Goal: Information Seeking & Learning: Compare options

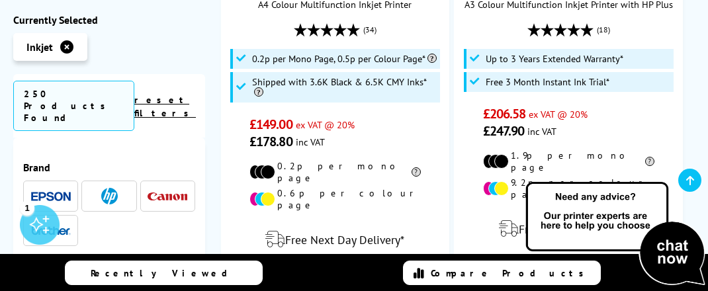
scroll to position [3447, 0]
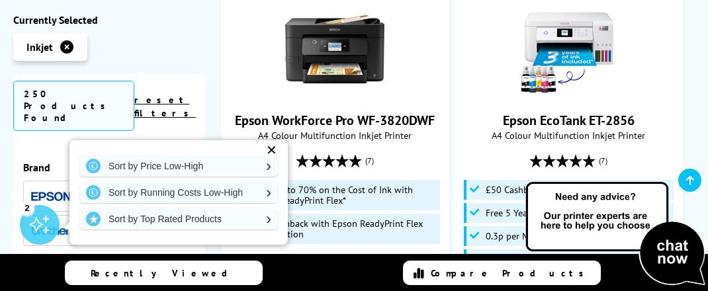
scroll to position [540, 0]
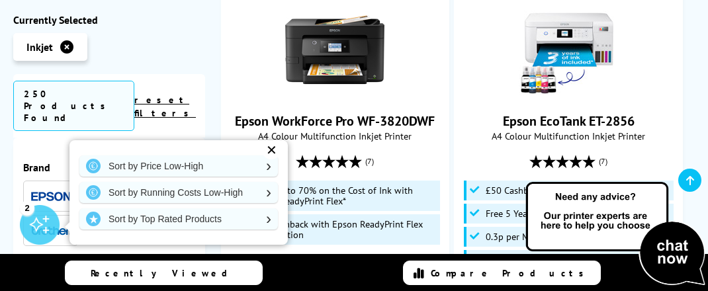
click at [625, 112] on link "Epson EcoTank ET-2856" at bounding box center [569, 120] width 132 height 17
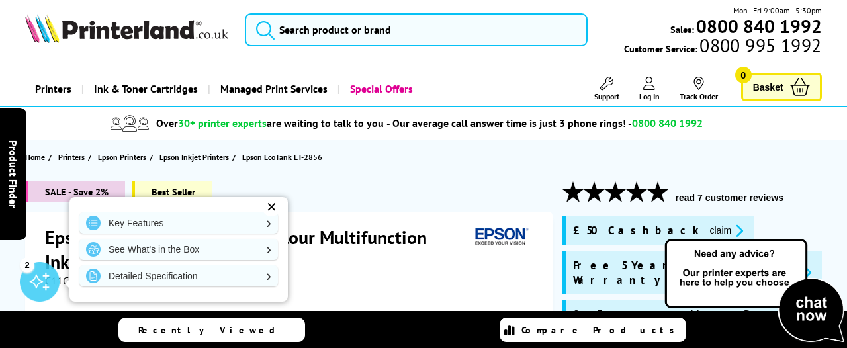
scroll to position [9, 0]
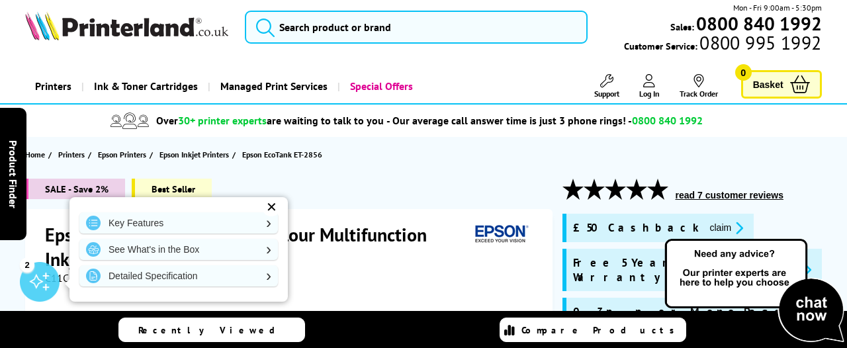
click at [279, 216] on div "✕" at bounding box center [271, 207] width 19 height 19
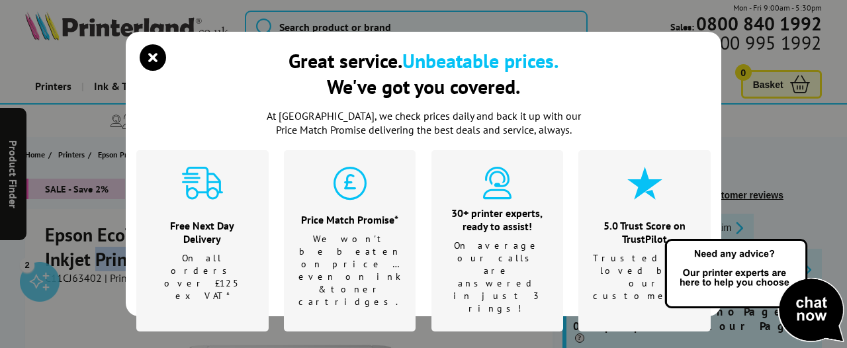
click at [442, 311] on div "At Printerland, we check prices daily and back it up with our Price Match Promi…" at bounding box center [423, 246] width 574 height 275
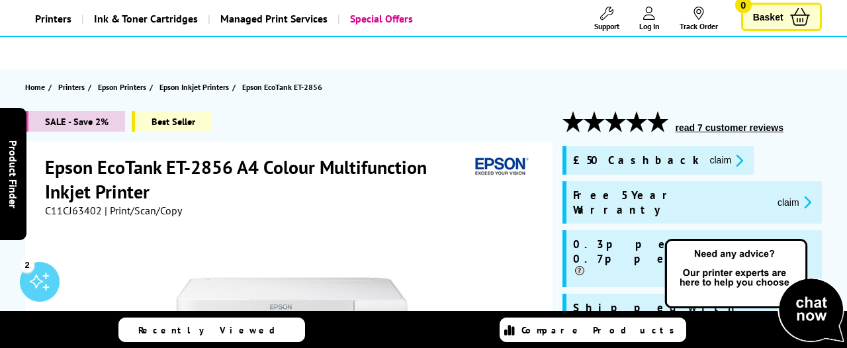
scroll to position [0, 0]
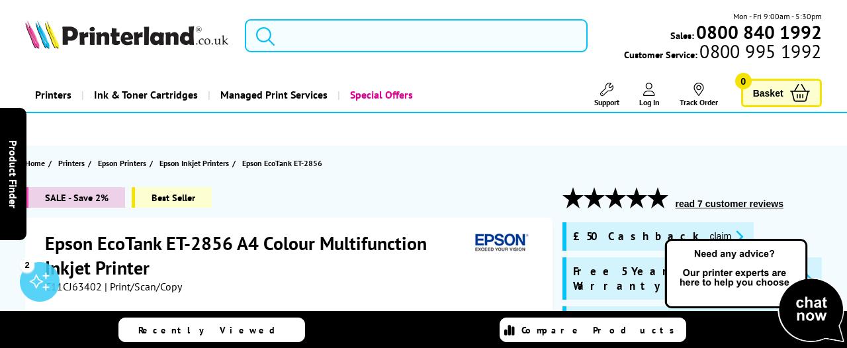
click at [324, 43] on input "search" at bounding box center [416, 35] width 343 height 33
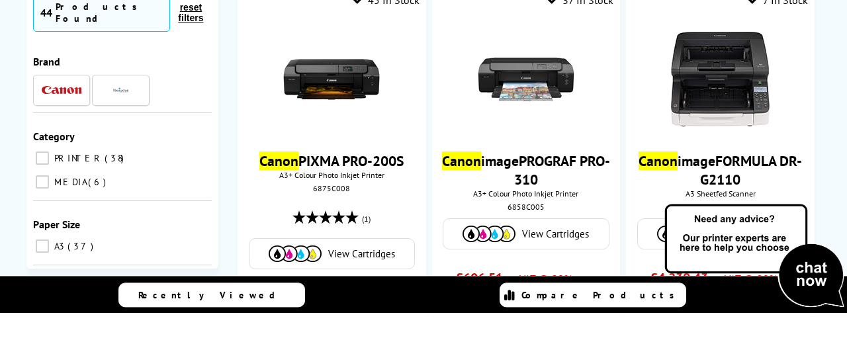
scroll to position [108, 0]
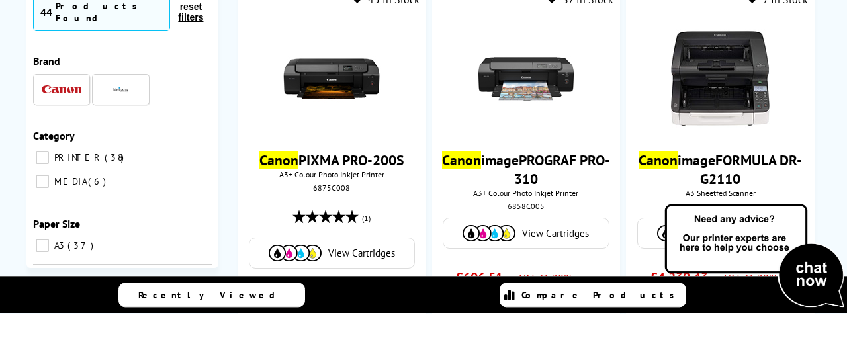
type input "canon a3"
click at [353, 71] on img at bounding box center [331, 113] width 99 height 99
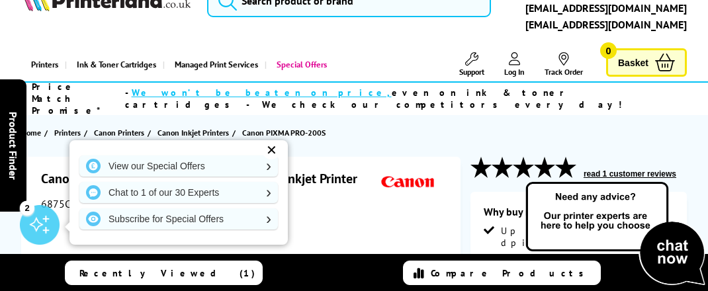
scroll to position [42, 0]
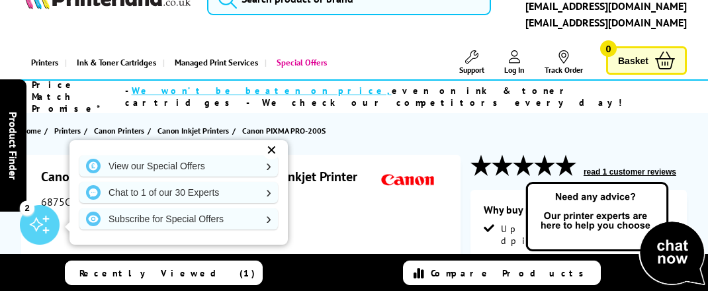
click at [274, 159] on div "✕" at bounding box center [271, 150] width 19 height 19
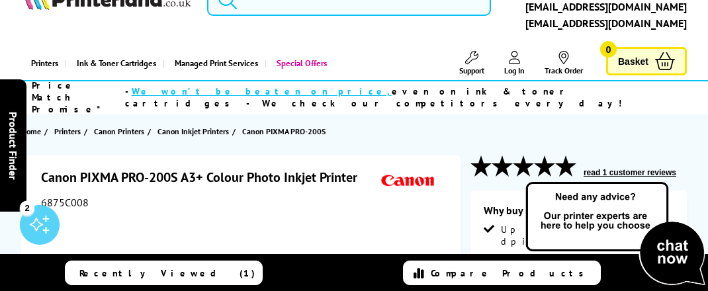
scroll to position [0, 0]
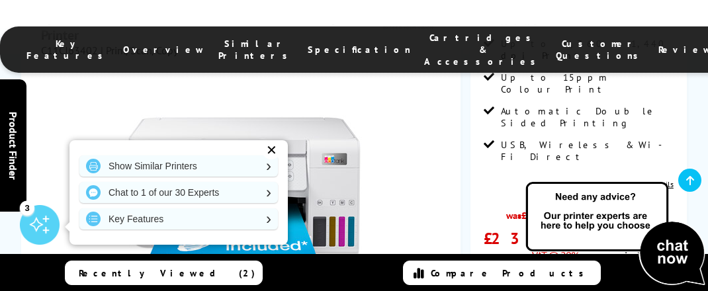
scroll to position [448, 0]
click at [270, 159] on div "✕" at bounding box center [271, 150] width 19 height 19
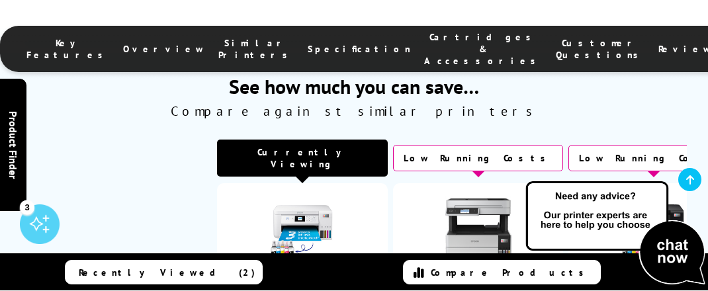
scroll to position [3461, 0]
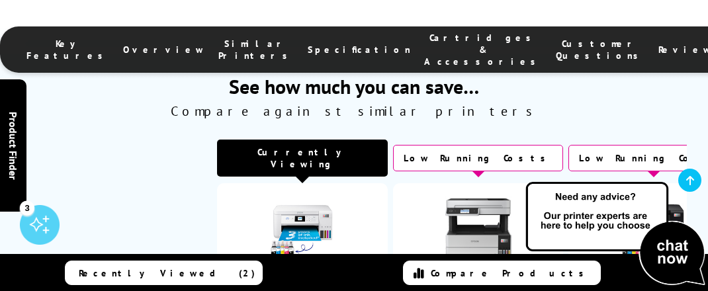
click at [485, 196] on img at bounding box center [478, 229] width 66 height 66
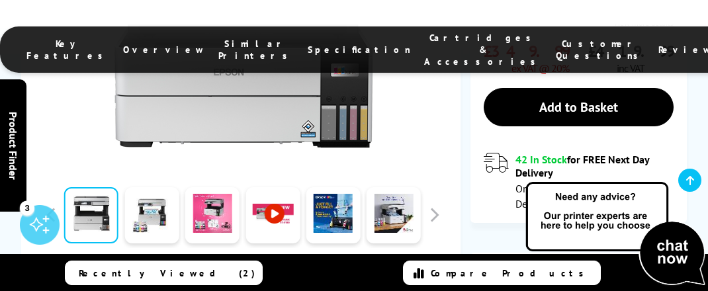
scroll to position [550, 0]
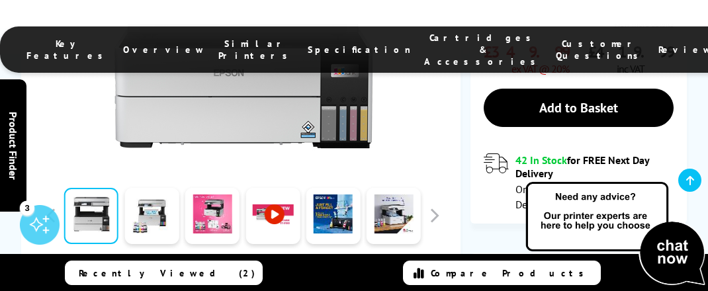
click at [221, 265] on span "Product_All_Videos" at bounding box center [214, 272] width 18 height 15
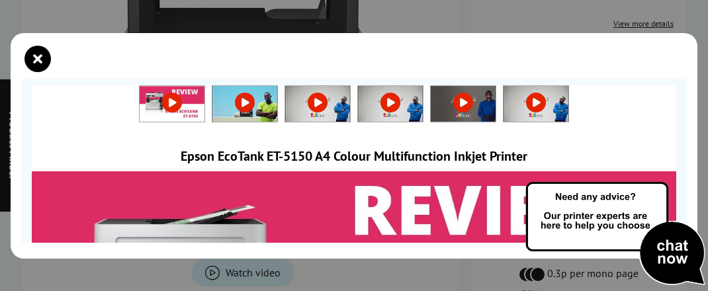
click at [247, 96] on link at bounding box center [244, 102] width 65 height 13
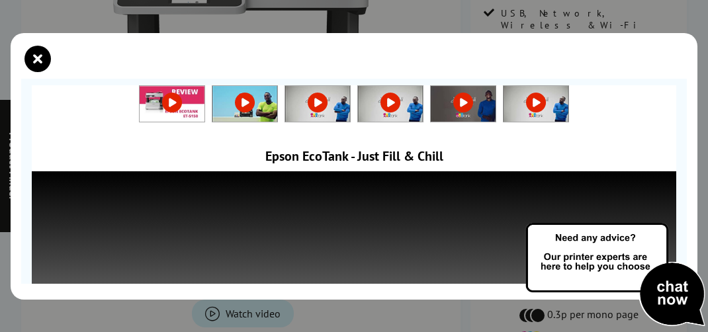
scroll to position [0, 0]
click at [28, 71] on icon "close modal" at bounding box center [37, 59] width 26 height 26
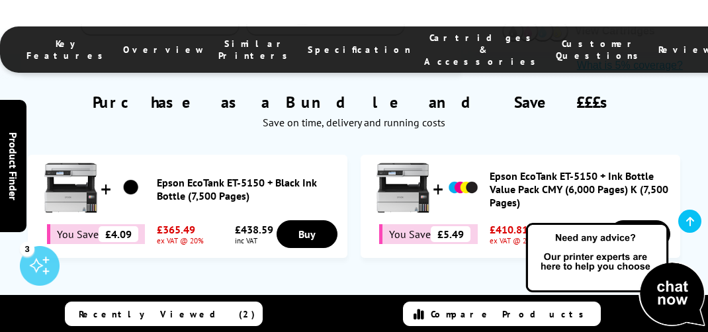
scroll to position [864, 0]
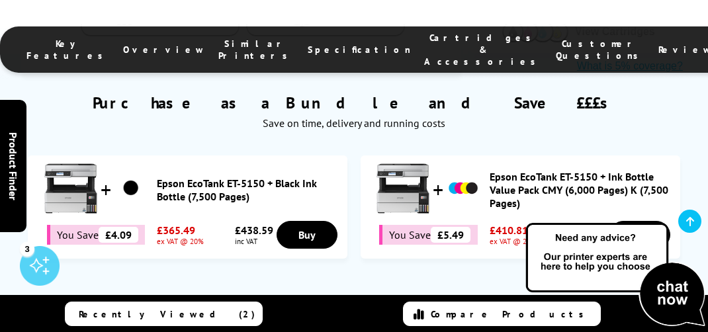
click at [599, 170] on link "Epson EcoTank ET-5150 + Ink Bottle Value Pack CMY (6,000 Pages) K (7,500 Pages)" at bounding box center [581, 190] width 184 height 40
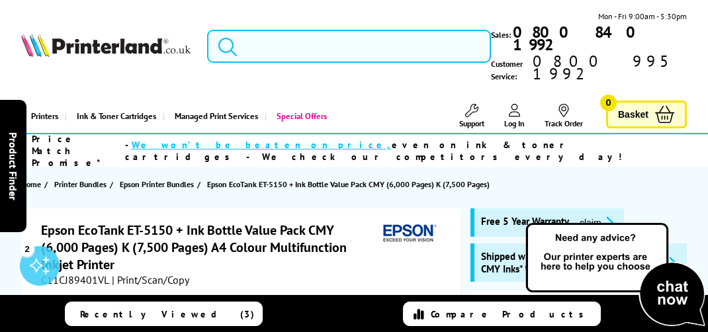
click at [282, 30] on input "search" at bounding box center [349, 46] width 284 height 33
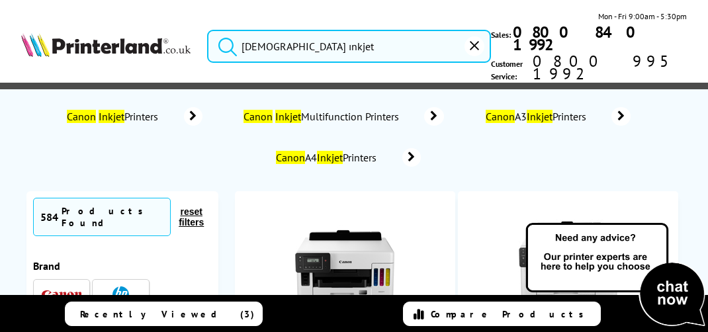
type input "canon ınkjet"
click at [399, 110] on span "Canon Inkjet Multifunction Printers" at bounding box center [323, 116] width 162 height 13
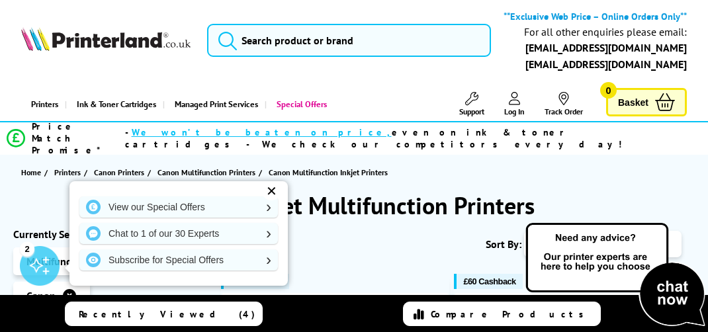
click at [267, 191] on div "✕" at bounding box center [271, 191] width 19 height 19
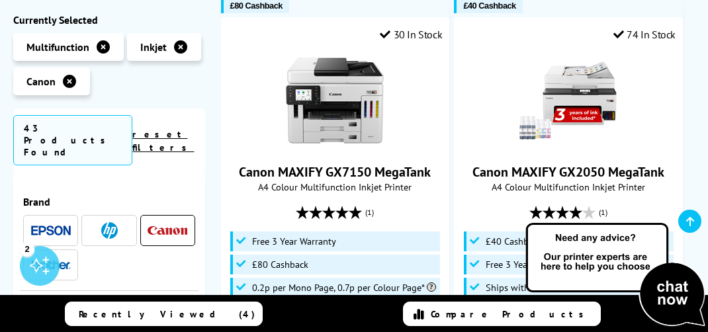
scroll to position [1406, 0]
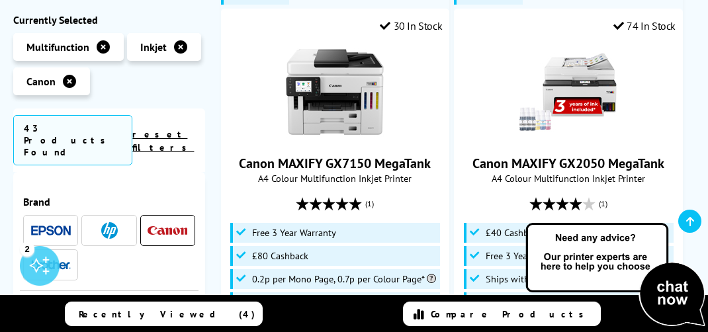
click at [355, 76] on img at bounding box center [334, 91] width 99 height 99
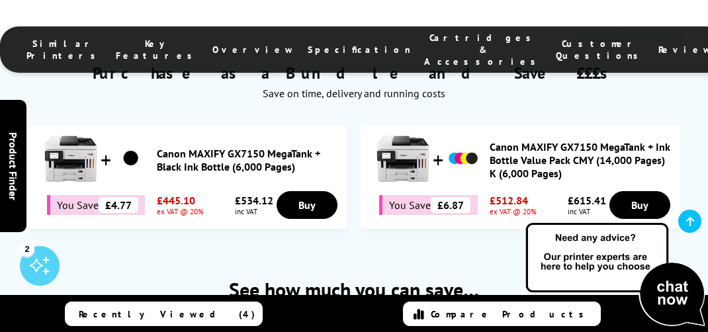
scroll to position [1015, 0]
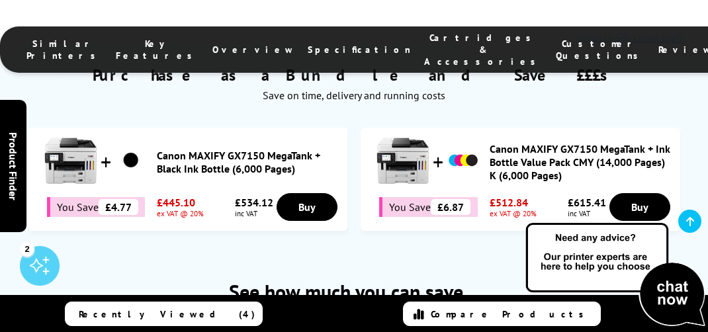
click at [259, 149] on link "Canon MAXIFY GX7150 MegaTank + Black Ink Bottle (6,000 Pages)" at bounding box center [249, 162] width 184 height 26
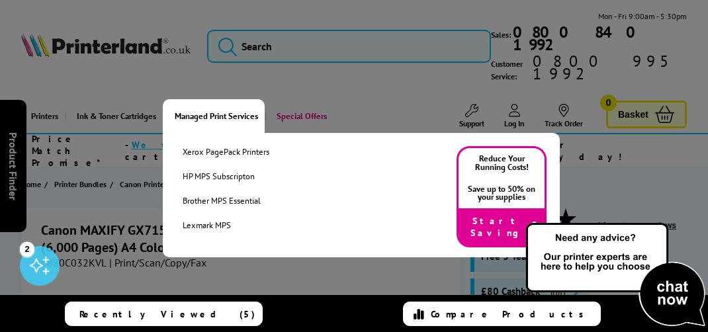
click at [129, 119] on div at bounding box center [354, 166] width 708 height 332
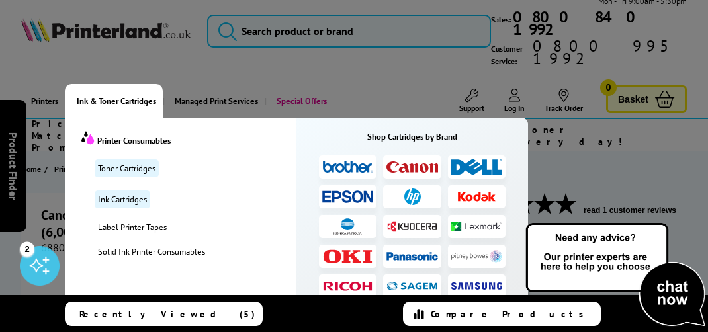
scroll to position [12, 0]
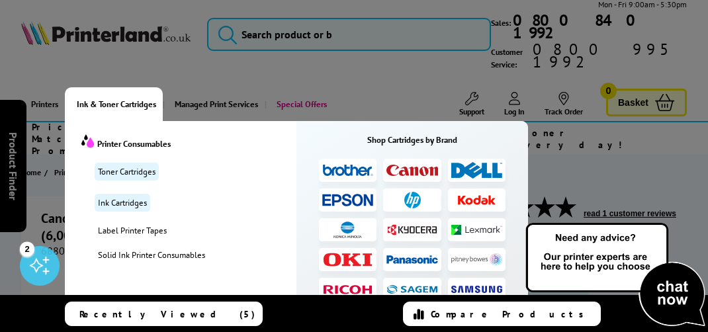
click at [40, 83] on div at bounding box center [354, 166] width 708 height 332
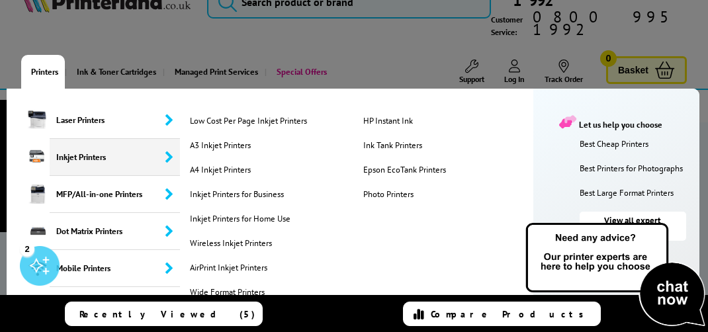
scroll to position [44, 0]
click at [239, 140] on link "A3 Inkjet Printers" at bounding box center [271, 145] width 169 height 11
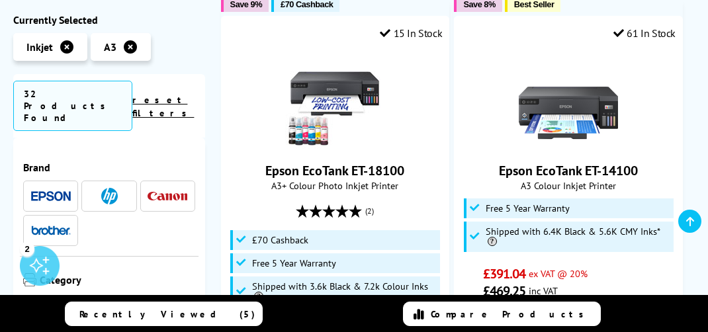
scroll to position [2409, 0]
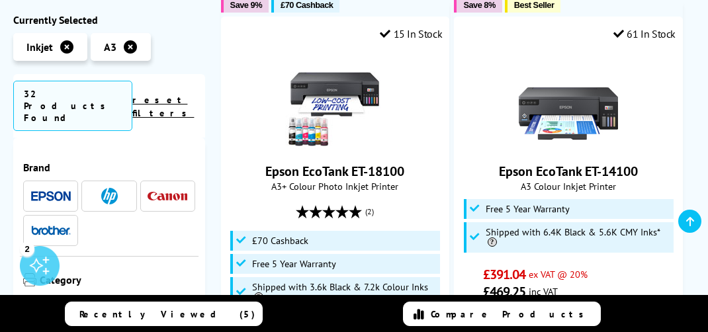
click at [362, 50] on img at bounding box center [334, 99] width 99 height 99
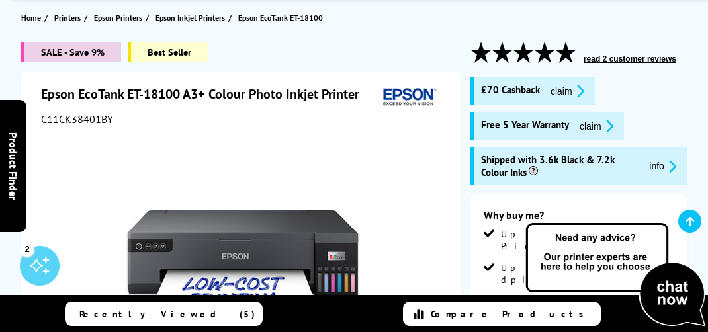
scroll to position [166, 0]
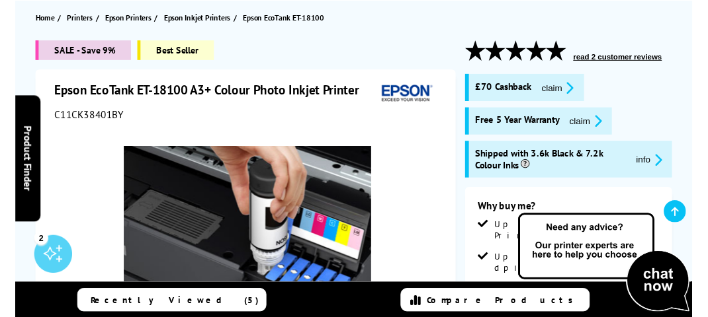
scroll to position [181, 0]
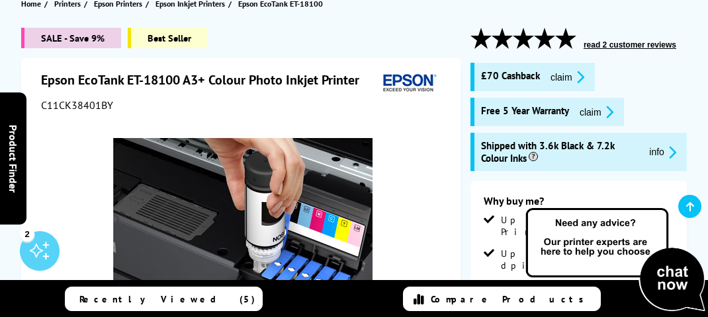
click at [102, 28] on span "SALE - Save 9%" at bounding box center [71, 38] width 100 height 21
click at [162, 28] on span "Best Seller" at bounding box center [168, 38] width 80 height 21
click at [181, 28] on span "Best Seller" at bounding box center [168, 38] width 80 height 21
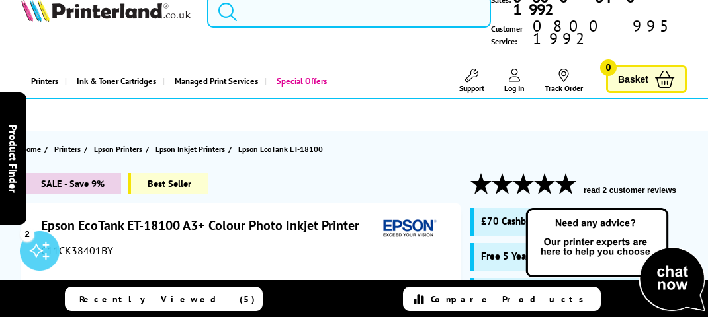
scroll to position [36, 0]
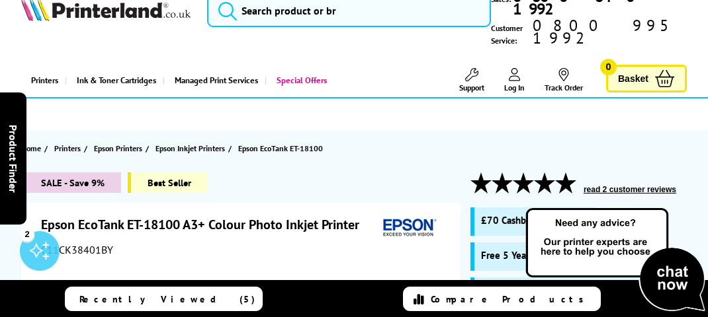
click at [168, 173] on span "Best Seller" at bounding box center [168, 183] width 80 height 21
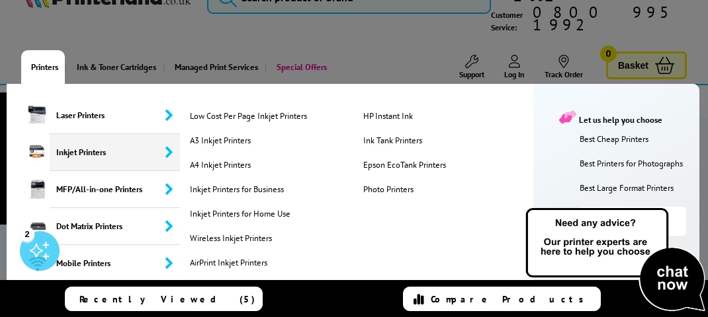
scroll to position [50, 0]
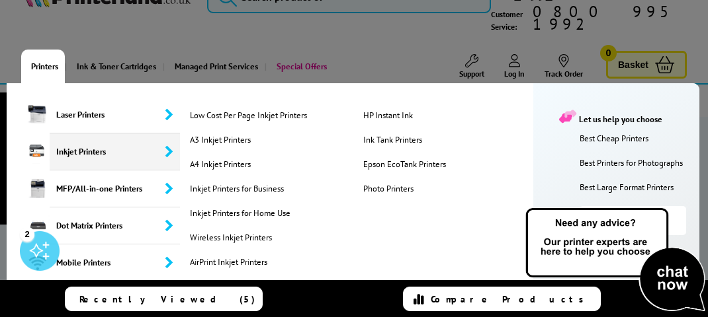
click at [403, 134] on link "Ink Tank Printers" at bounding box center [444, 139] width 169 height 11
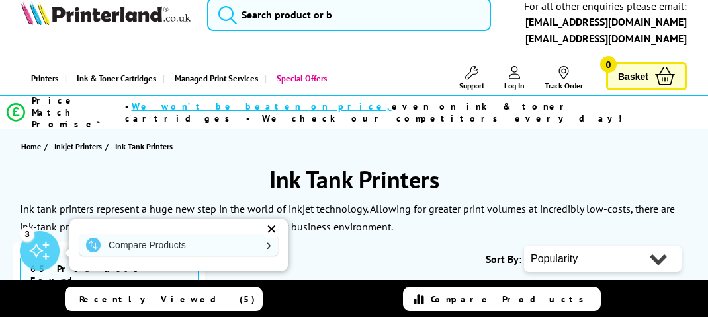
scroll to position [31, 0]
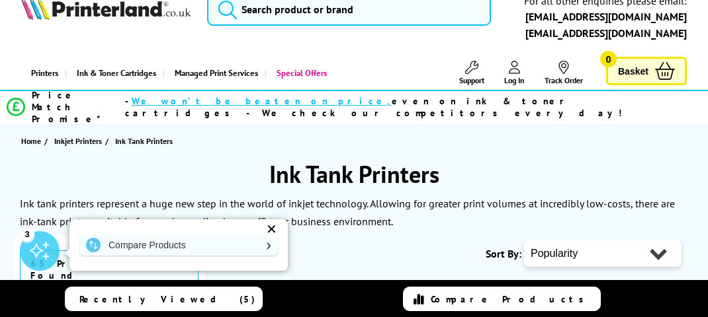
click at [280, 220] on div "Compare Products" at bounding box center [178, 246] width 218 height 52
click at [272, 235] on div "✕" at bounding box center [271, 229] width 19 height 19
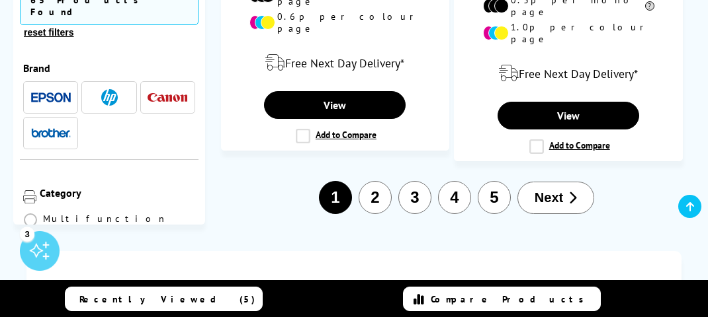
scroll to position [3428, 0]
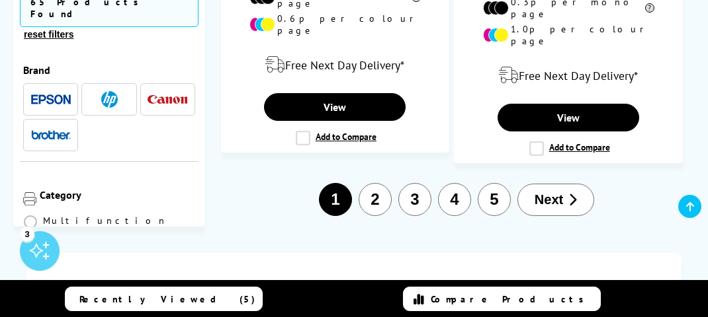
click at [556, 192] on span "Next" at bounding box center [548, 199] width 28 height 15
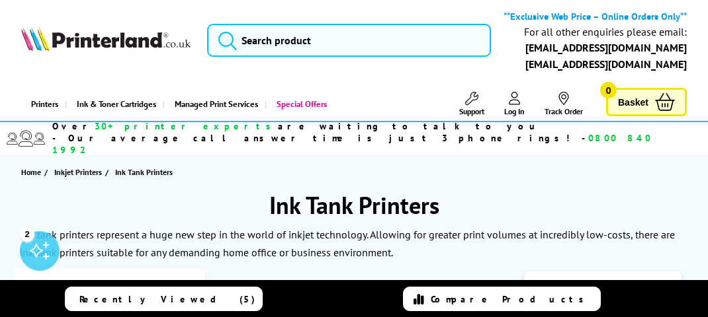
click at [681, 274] on select "Popularity Rating Price - Low to High Price - High to Low Running Costs - Low t…" at bounding box center [602, 285] width 157 height 26
